Goal: Book appointment/travel/reservation

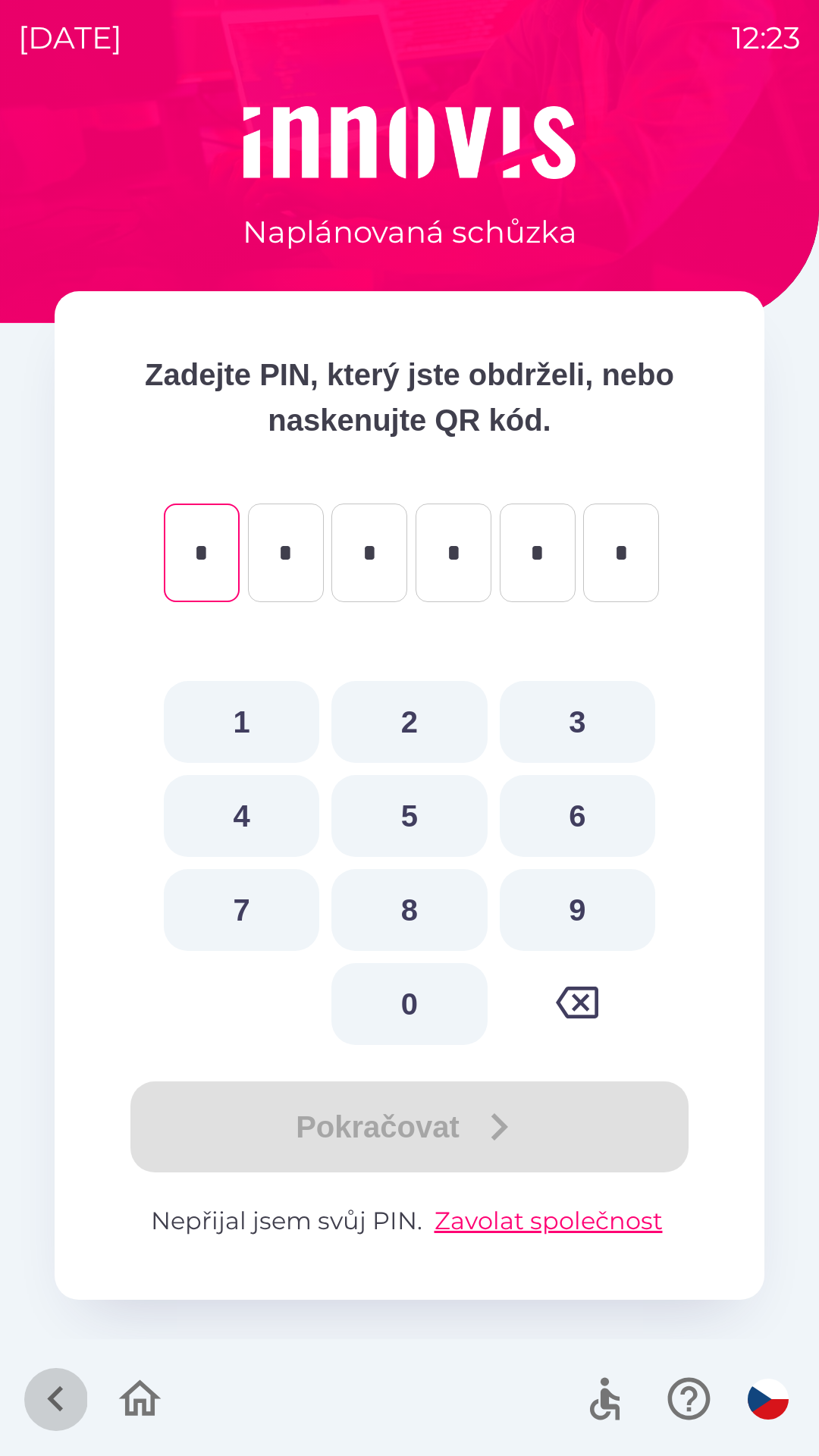
click at [56, 1407] on icon "button" at bounding box center [54, 1399] width 16 height 26
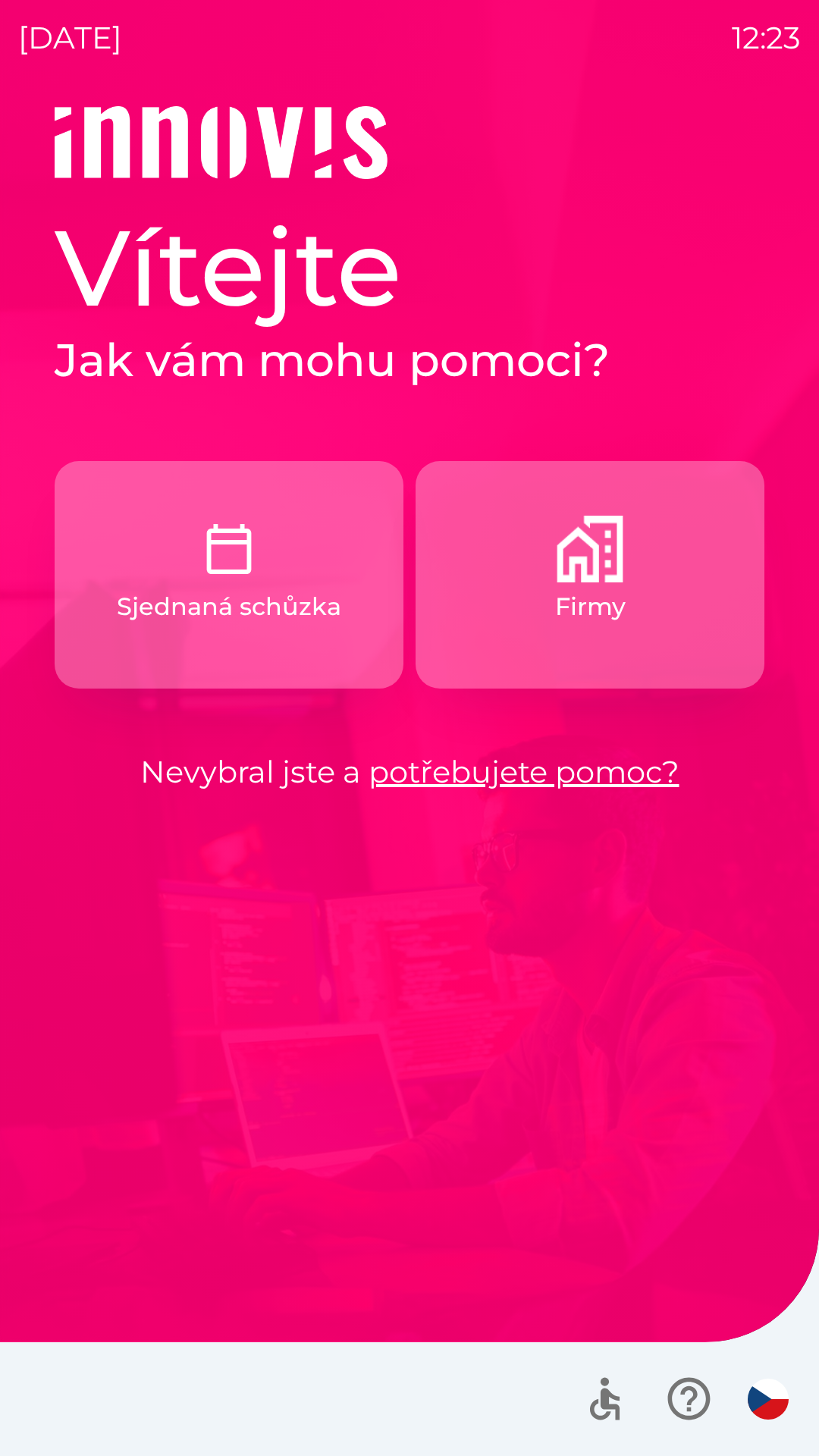
click at [614, 611] on p "Firmy" at bounding box center [591, 607] width 71 height 36
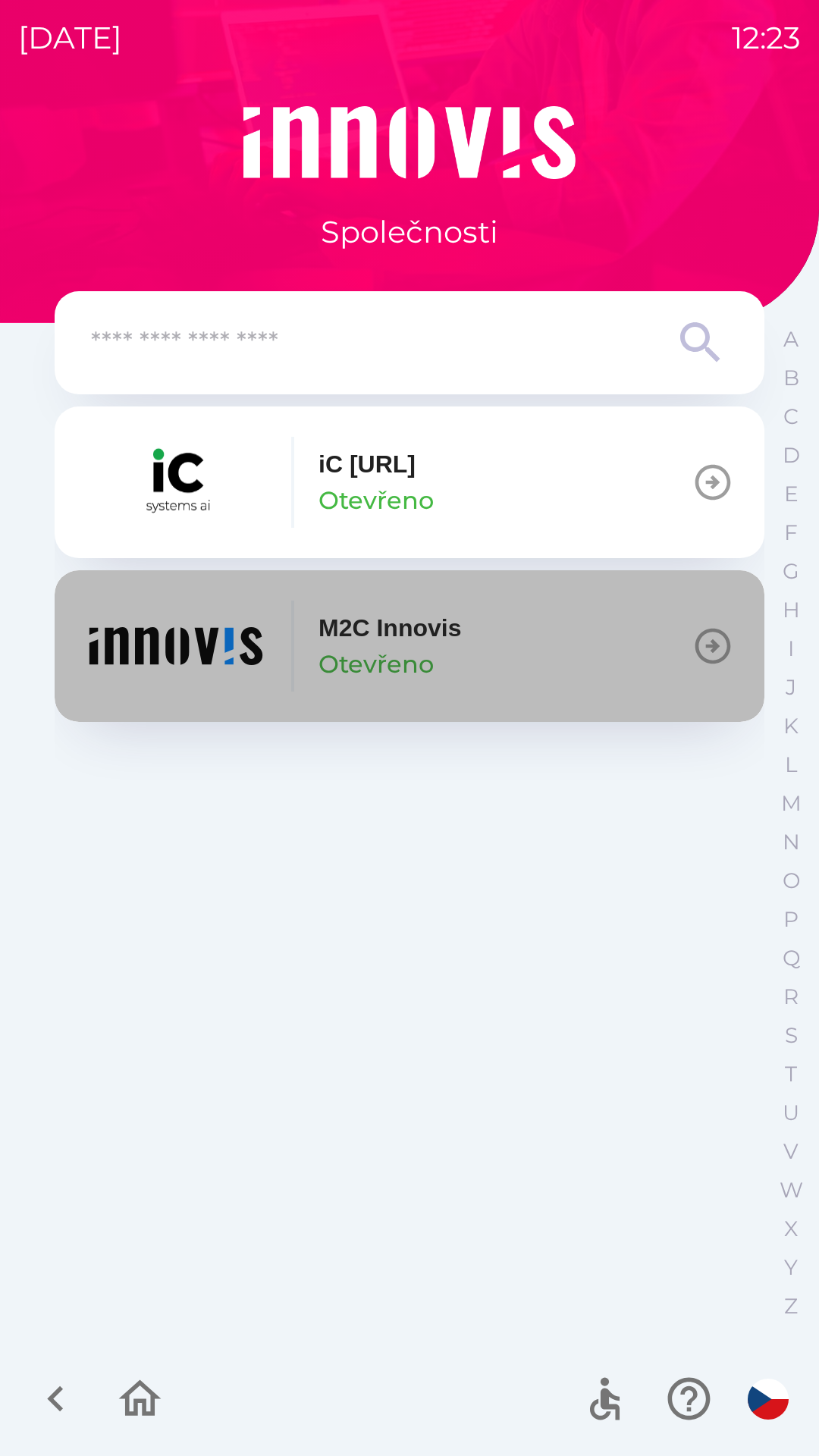
click at [461, 664] on div "M2C Innovis Otevřeno" at bounding box center [389, 646] width 142 height 73
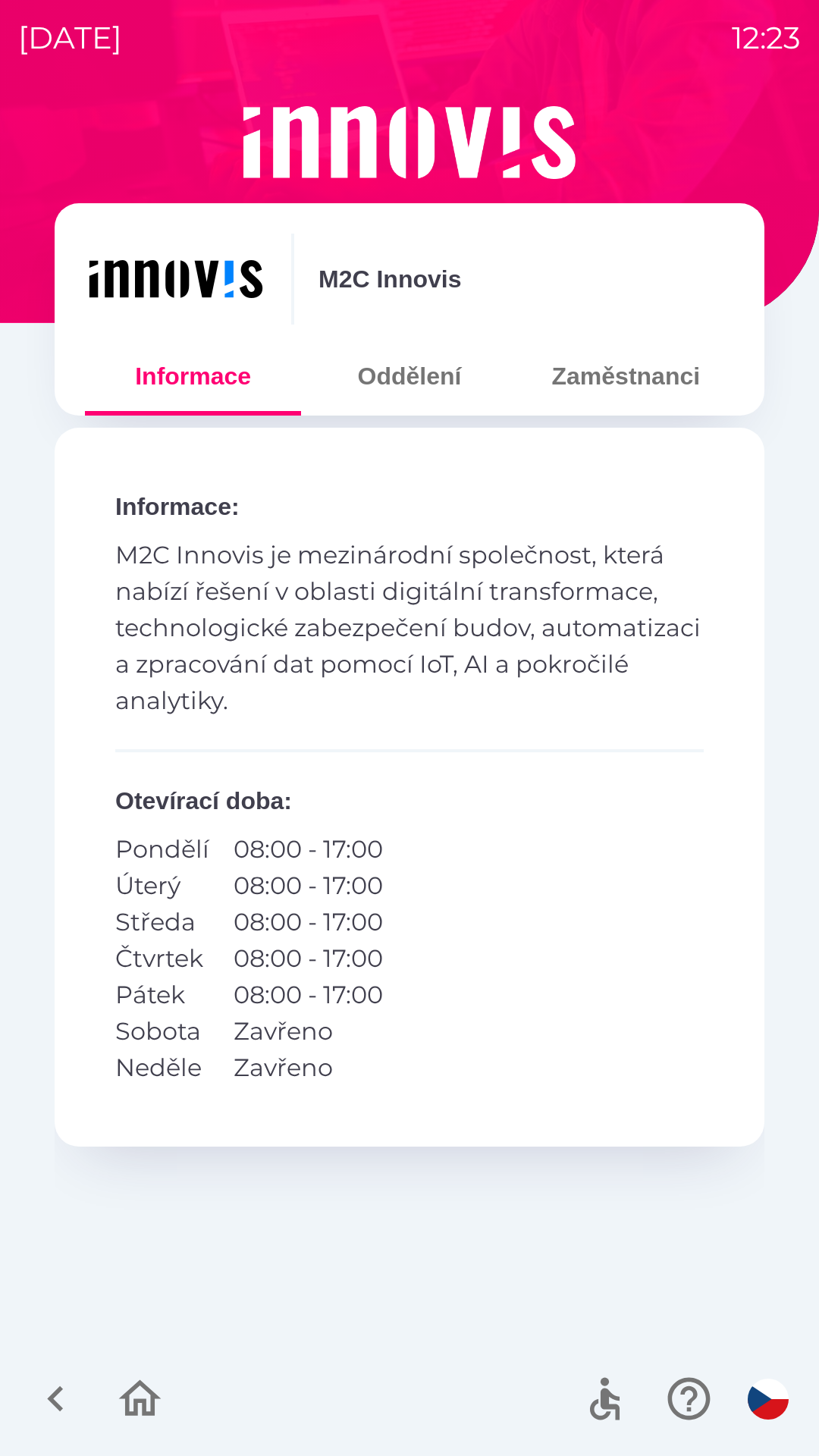
click at [633, 398] on button "Zaměstnanci" at bounding box center [626, 376] width 216 height 54
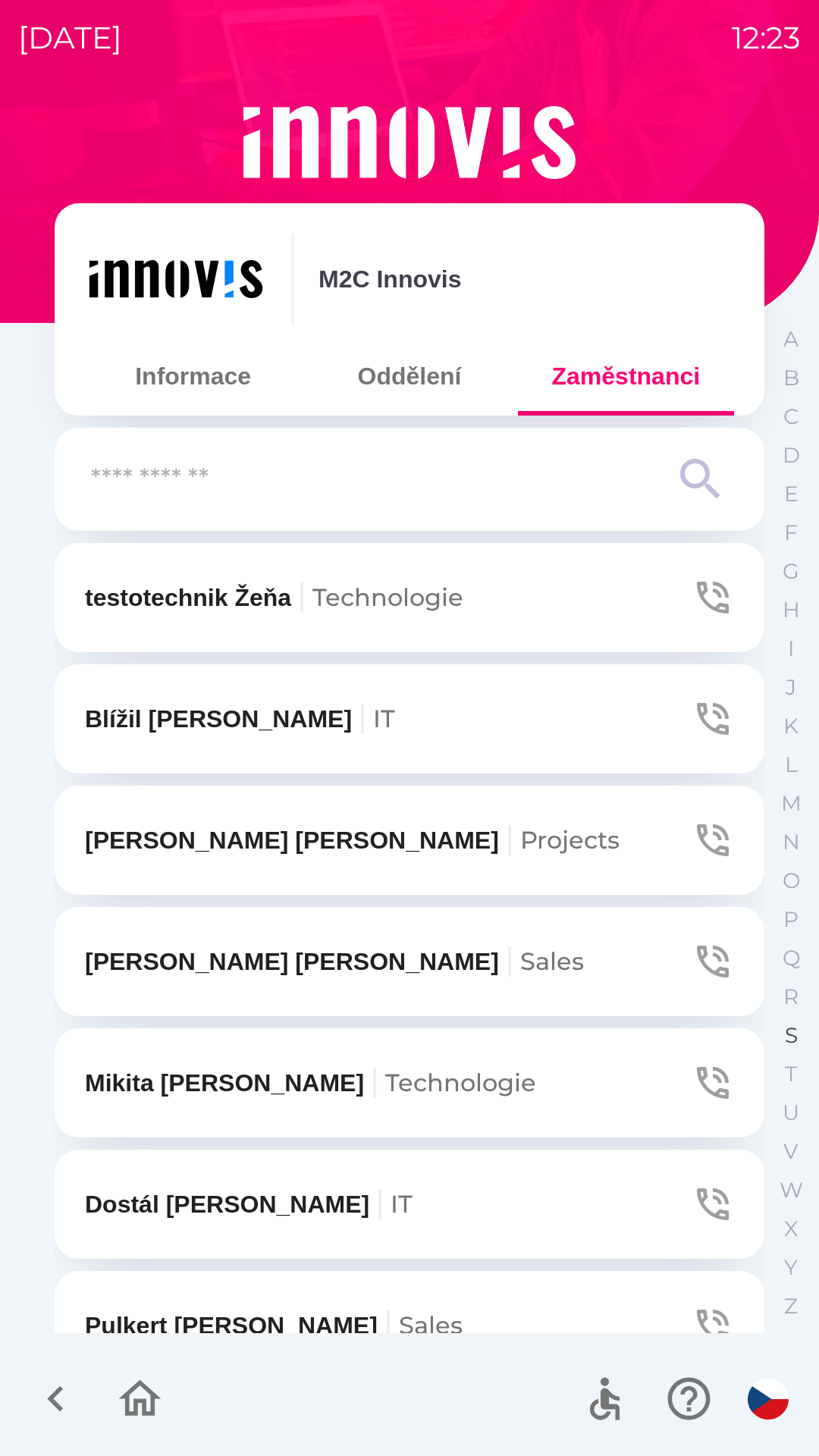
click at [782, 1043] on button "S" at bounding box center [791, 1035] width 38 height 38
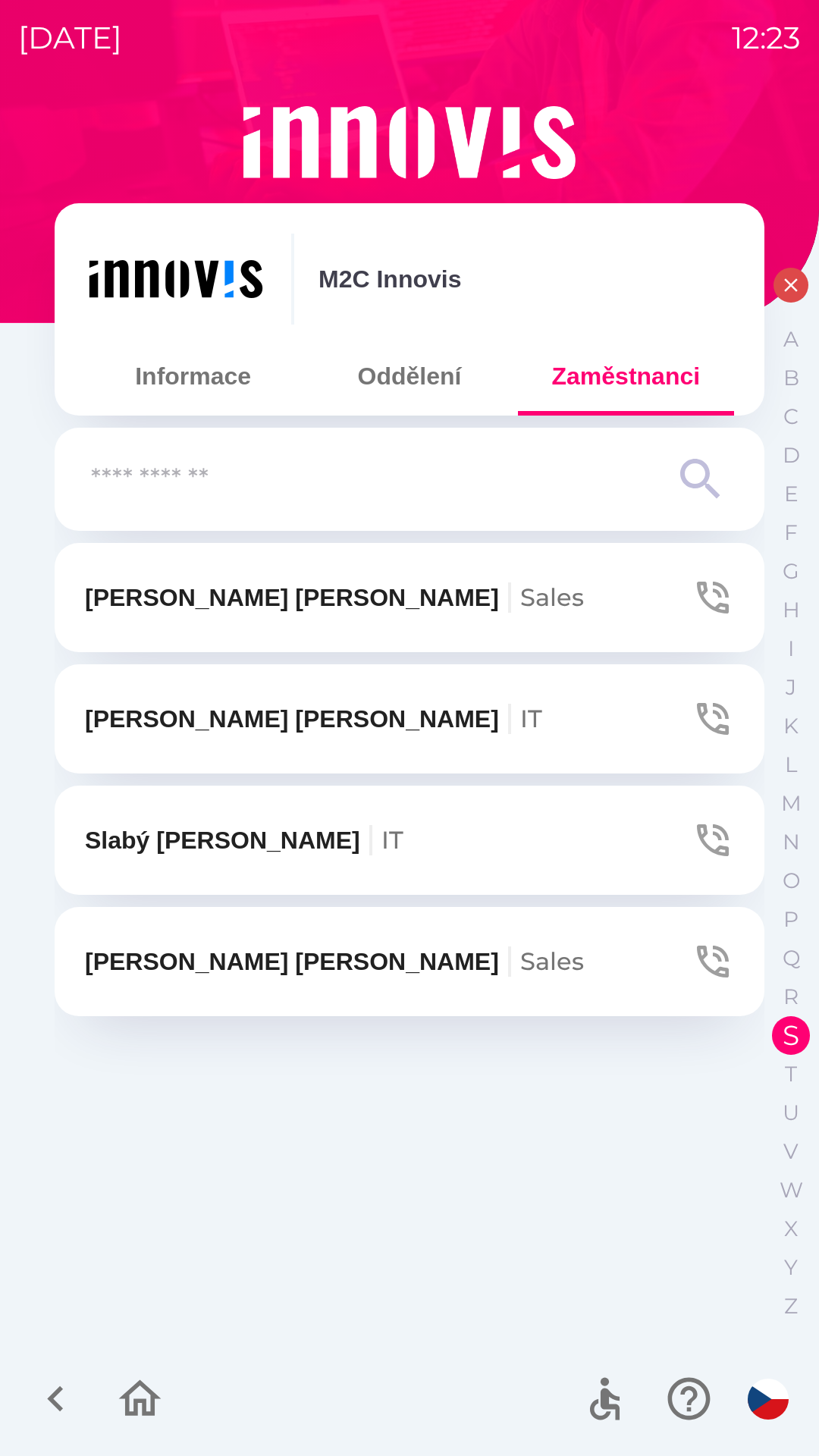
click at [520, 970] on span "Sales" at bounding box center [551, 961] width 64 height 30
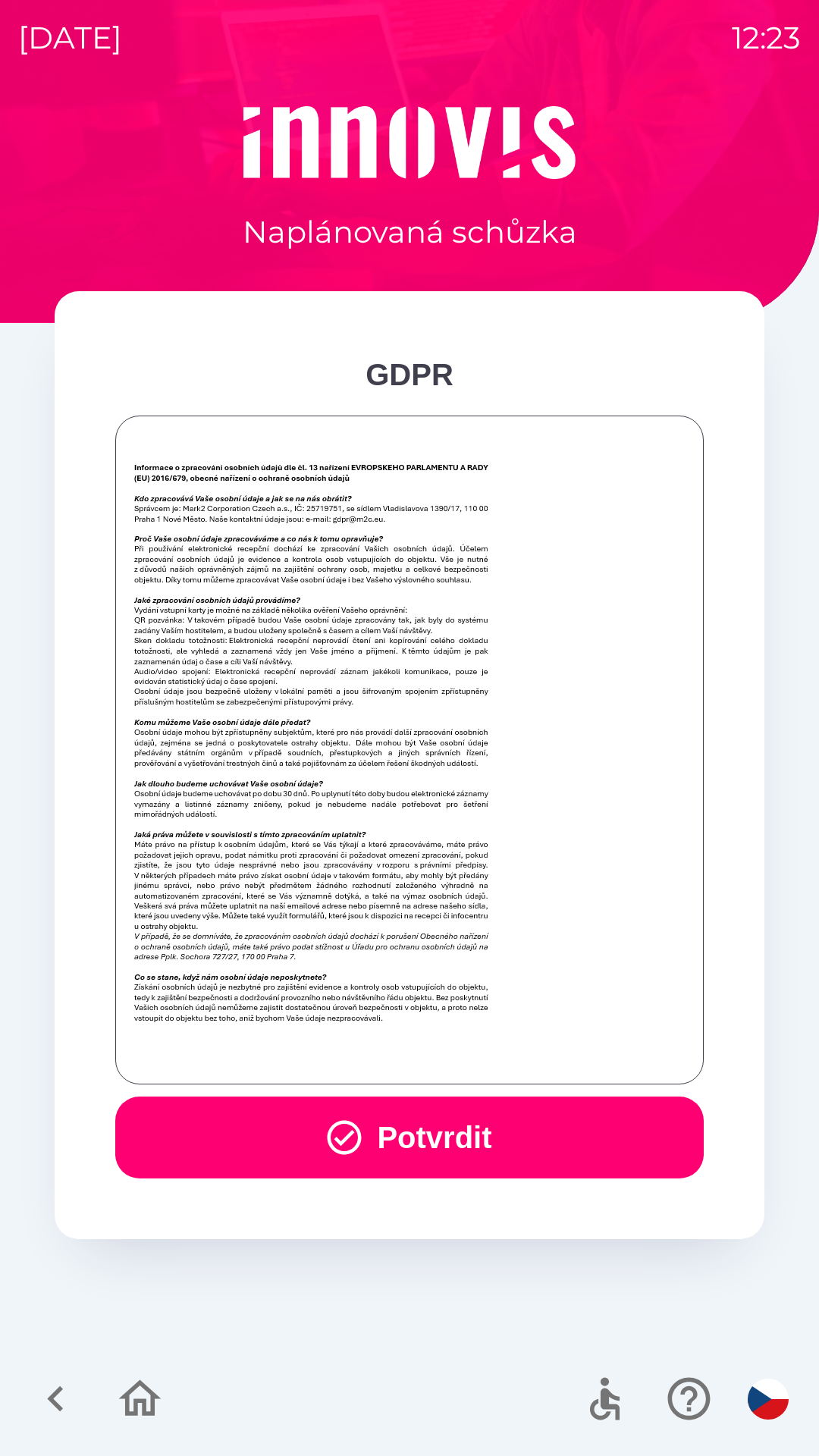
click at [263, 1130] on button "Potvrdit" at bounding box center [410, 1138] width 589 height 82
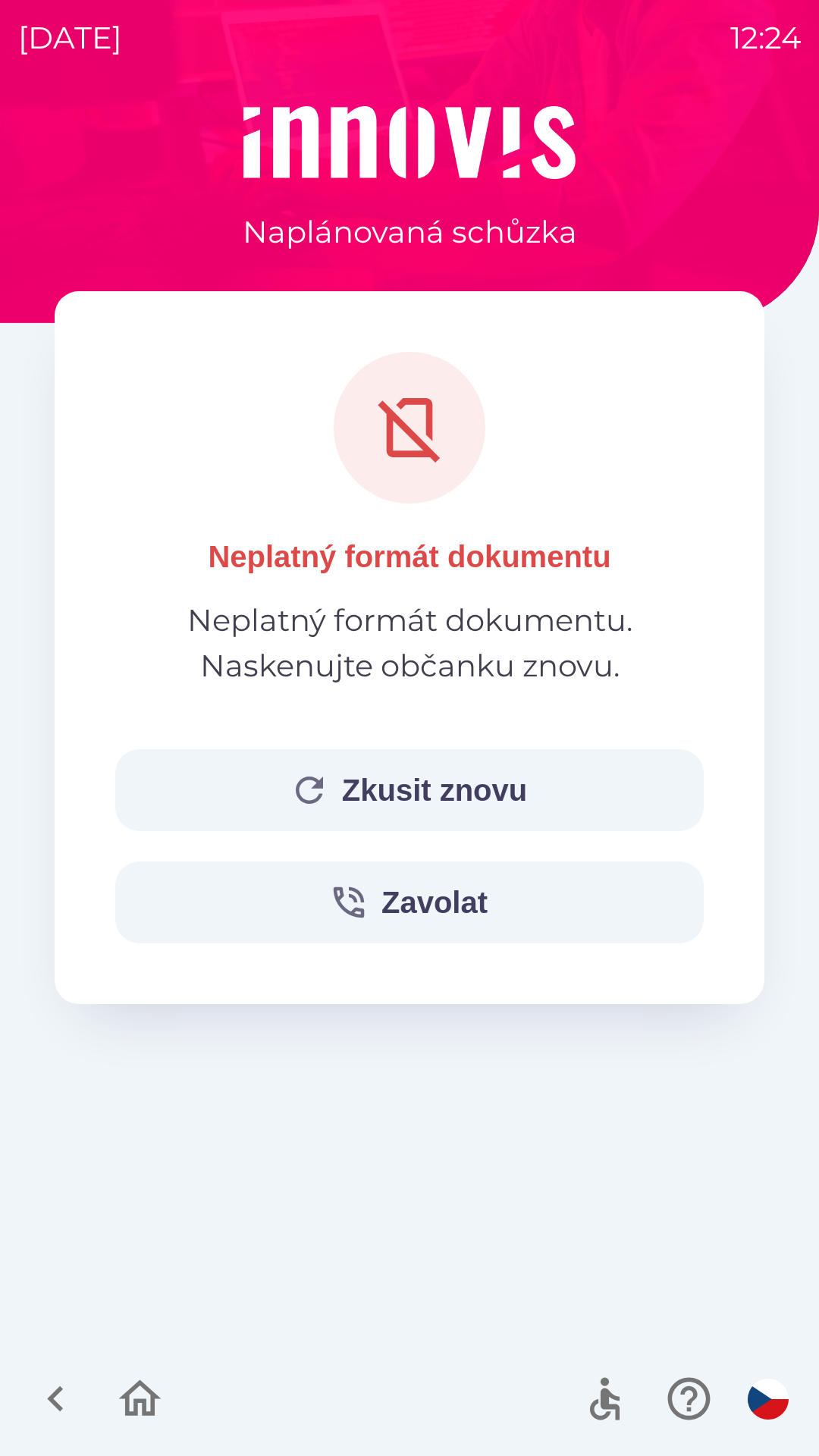
click at [381, 791] on button "Zkusit znovu" at bounding box center [410, 791] width 589 height 82
